Goal: Navigation & Orientation: Understand site structure

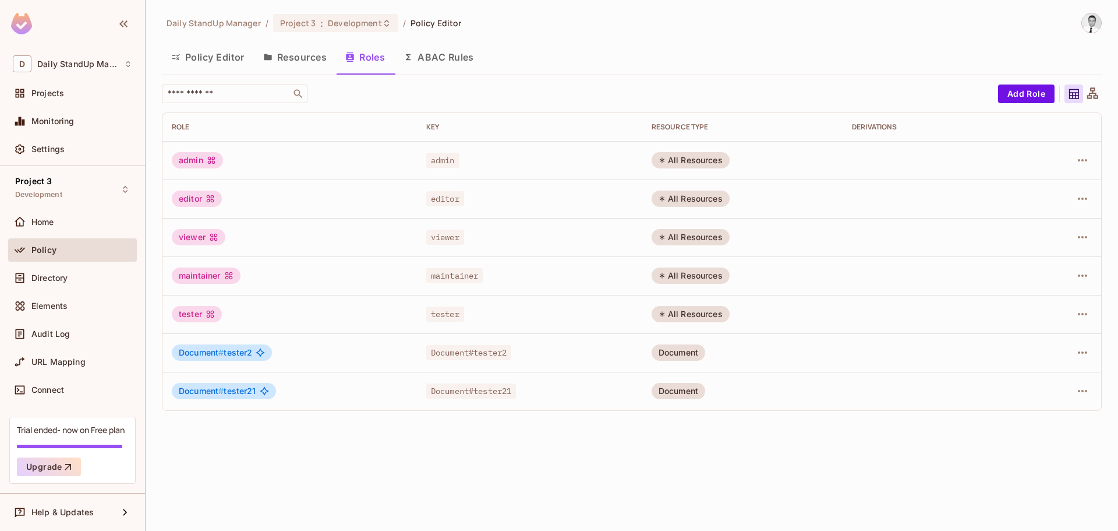
click at [304, 54] on button "Resources" at bounding box center [295, 57] width 82 height 29
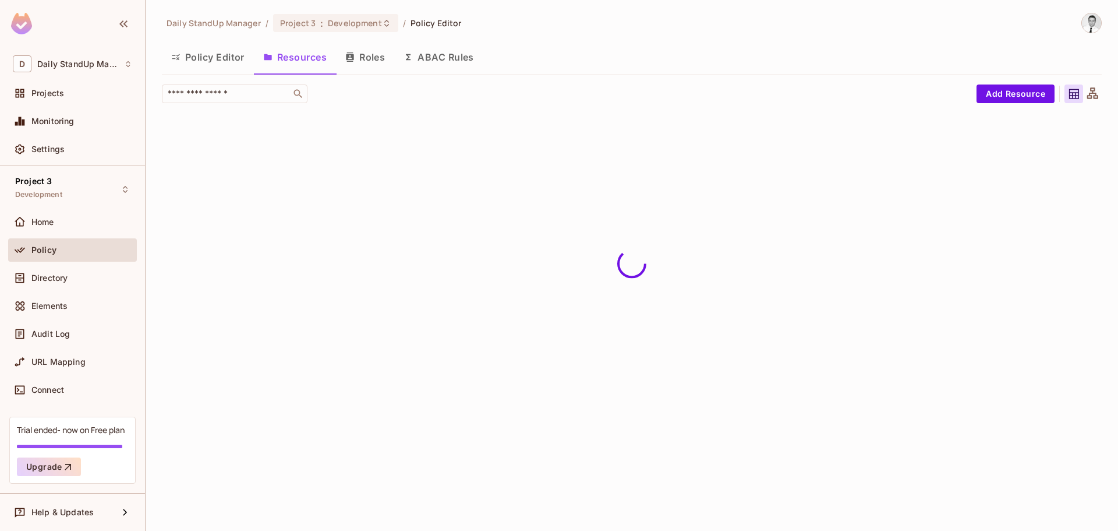
click at [222, 55] on button "Policy Editor" at bounding box center [208, 57] width 92 height 29
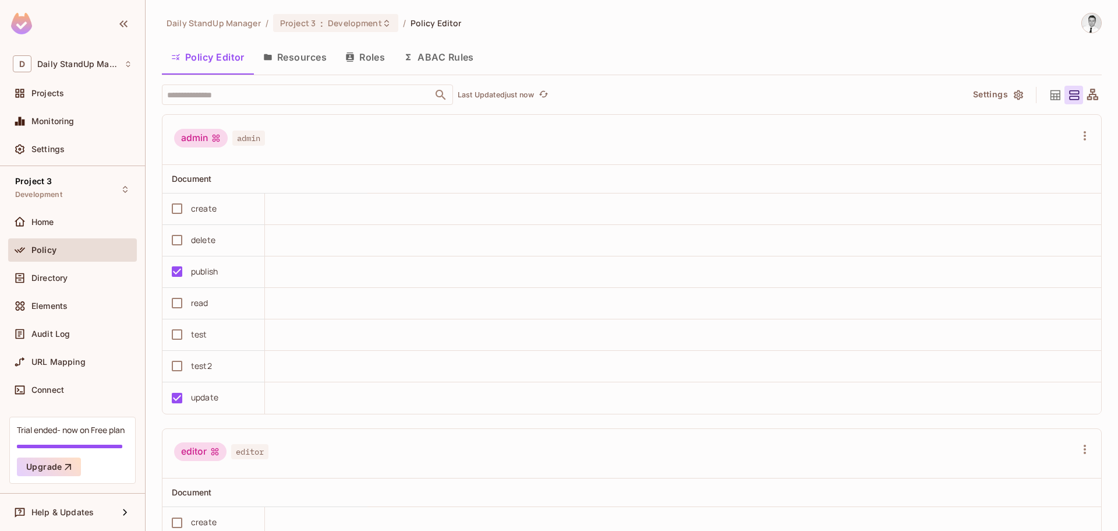
click at [364, 62] on button "Roles" at bounding box center [365, 57] width 58 height 29
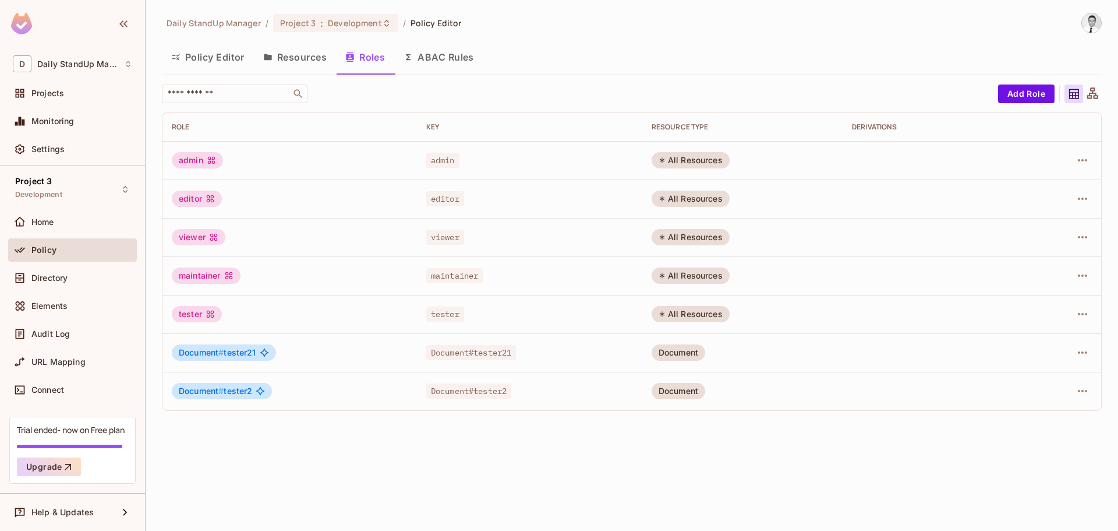
click at [299, 50] on button "Resources" at bounding box center [295, 57] width 82 height 29
